Goal: Find specific page/section: Find specific page/section

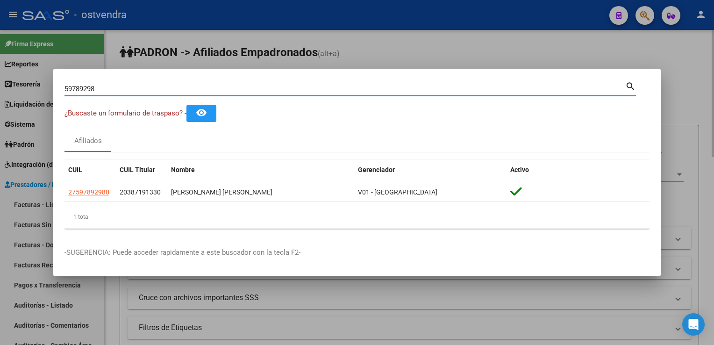
click at [664, 57] on div at bounding box center [357, 172] width 714 height 345
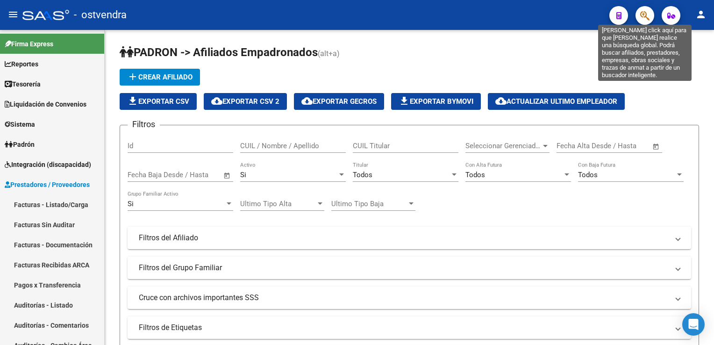
click at [645, 13] on icon "button" at bounding box center [644, 15] width 9 height 11
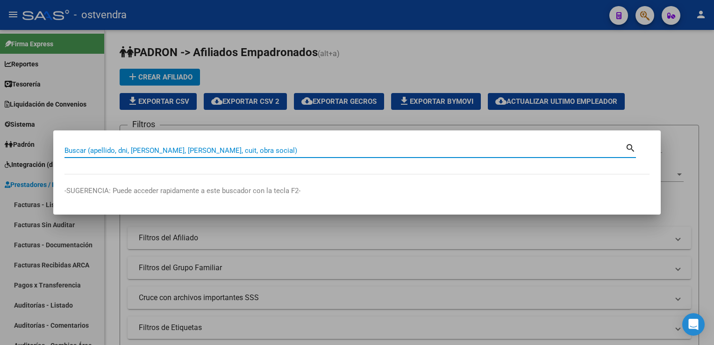
click at [363, 151] on input "Buscar (apellido, dni, [PERSON_NAME], [PERSON_NAME], cuit, obra social)" at bounding box center [345, 150] width 561 height 8
paste input "59870102"
type input "59870102"
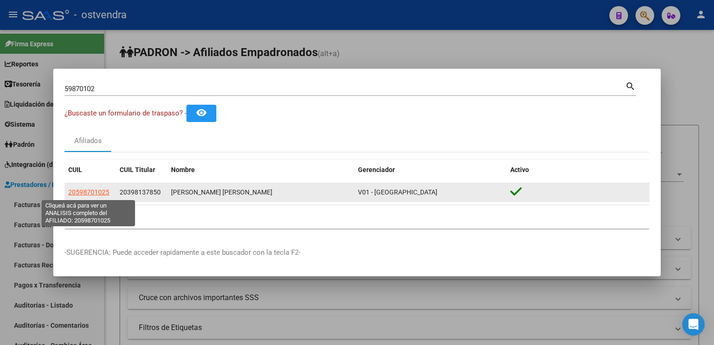
click at [82, 194] on span "20598701025" at bounding box center [88, 191] width 41 height 7
type textarea "20598701025"
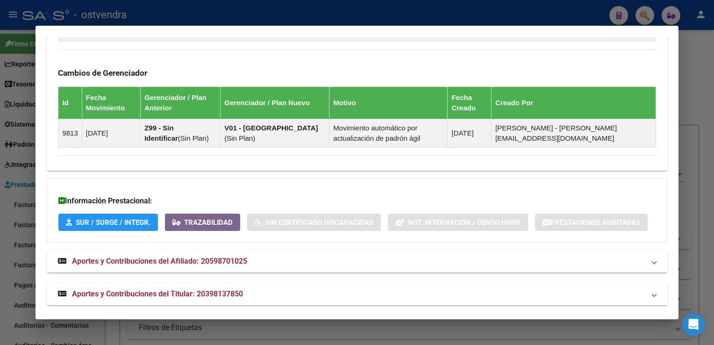
scroll to position [591, 0]
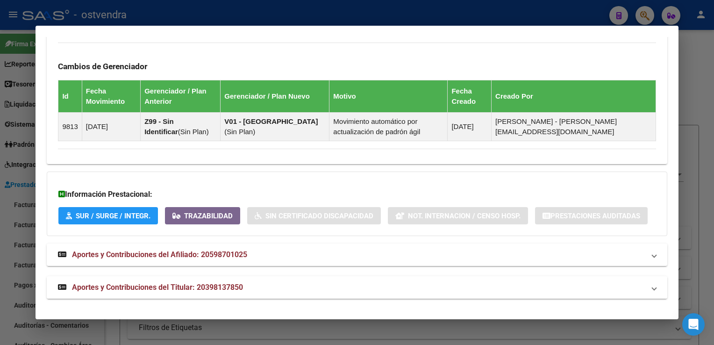
click at [122, 285] on span "Aportes y Contribuciones del Titular: 20398137850" at bounding box center [157, 287] width 171 height 9
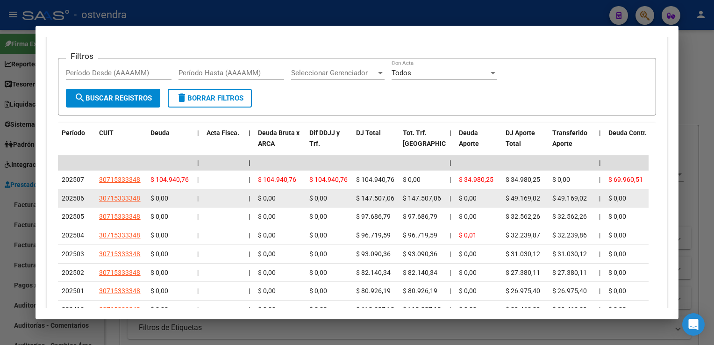
scroll to position [965, 0]
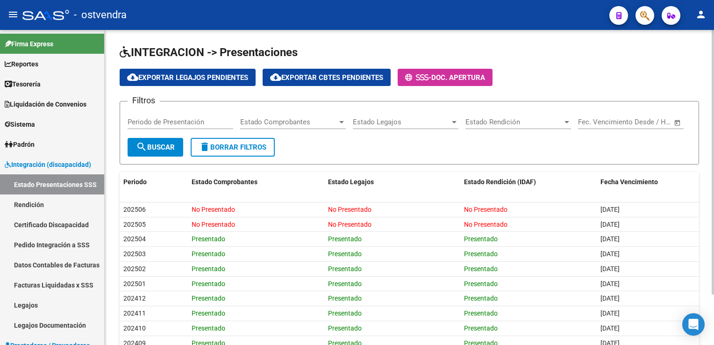
click at [565, 56] on h1 "INTEGRACION -> Presentaciones" at bounding box center [410, 53] width 580 height 16
click at [36, 163] on span "Integración (discapacidad)" at bounding box center [48, 164] width 86 height 10
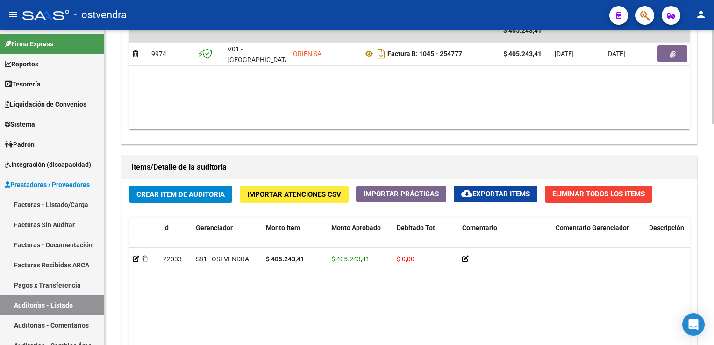
scroll to position [509, 0]
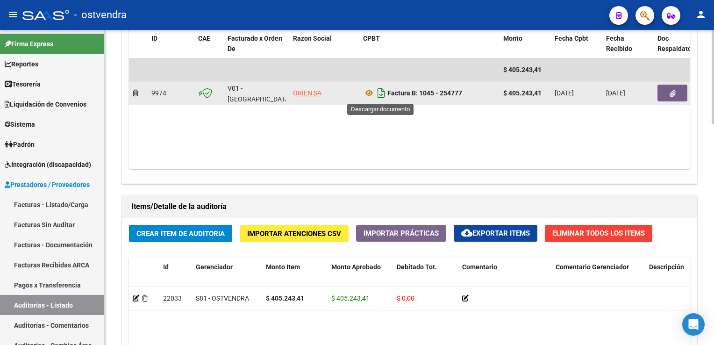
click at [382, 94] on icon "Descargar documento" at bounding box center [381, 93] width 12 height 15
